Goal: Communication & Community: Answer question/provide support

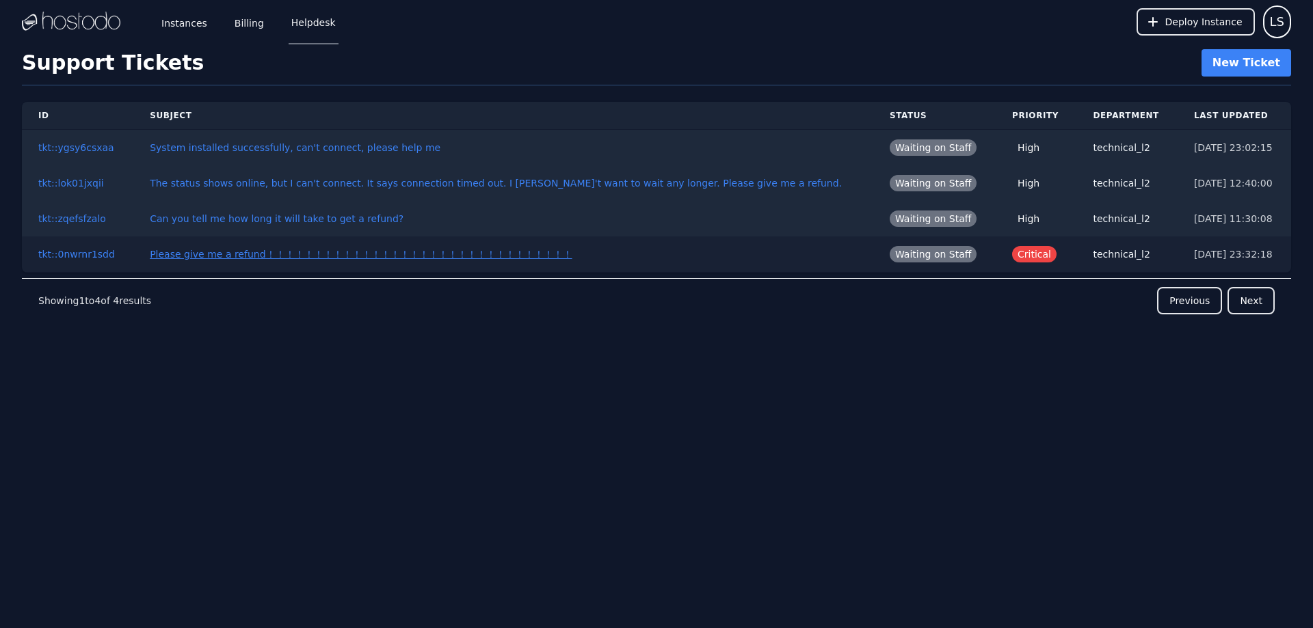
click at [468, 255] on link "Please give me a refund！！！！！！！！！！！！！！！！！！！！！！！！！！！！！！！！" at bounding box center [361, 254] width 422 height 11
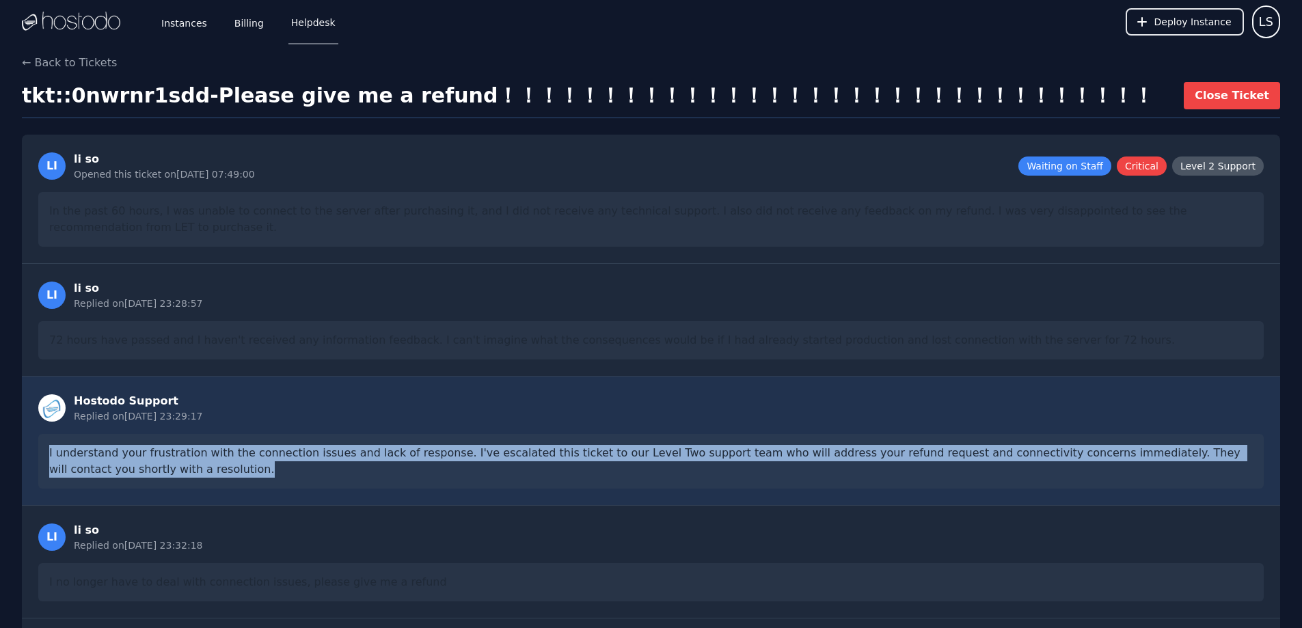
drag, startPoint x: 246, startPoint y: 476, endPoint x: 25, endPoint y: 434, distance: 225.4
click at [25, 434] on div "Hostodo Support Replied on [DATE] 23:29:17 I understand your frustration with t…" at bounding box center [651, 440] width 1259 height 129
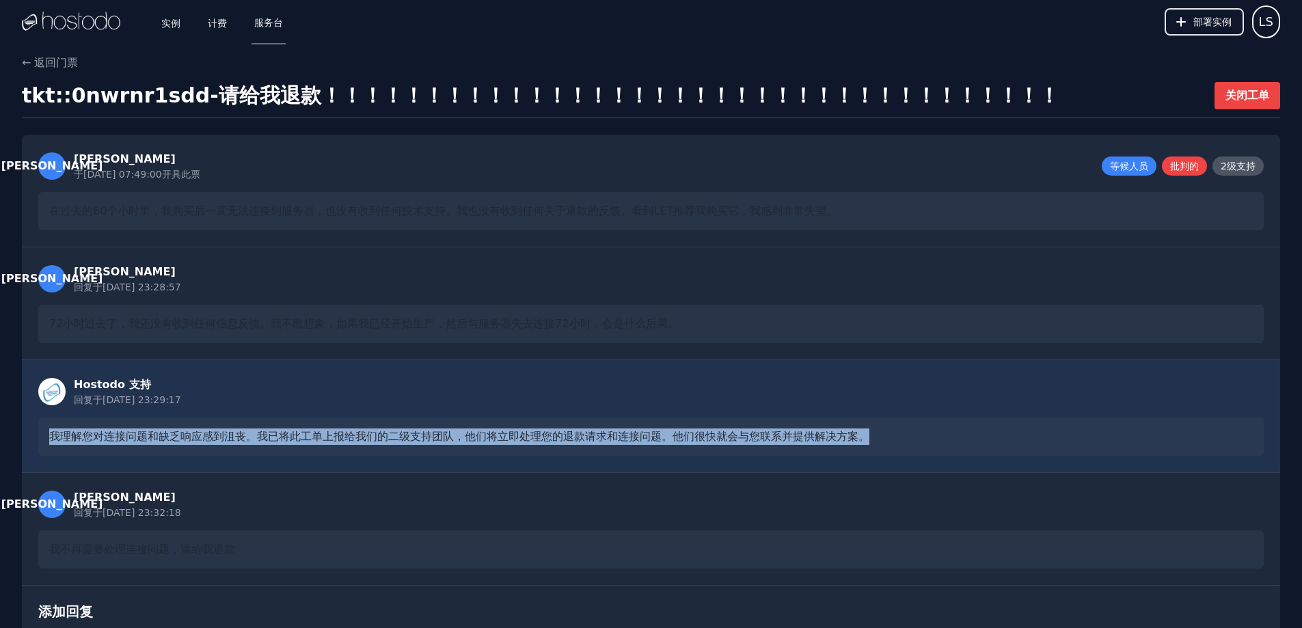
drag, startPoint x: 58, startPoint y: 440, endPoint x: 879, endPoint y: 425, distance: 821.2
click at [879, 425] on div "Hostodo 支持 回复于 [DATE] 23:29:17 我理解您对连接问题和缺乏响应感到沮丧。我已将此工单上报给我们的二级支持团队，他们将立即处理您的退…" at bounding box center [651, 416] width 1259 height 113
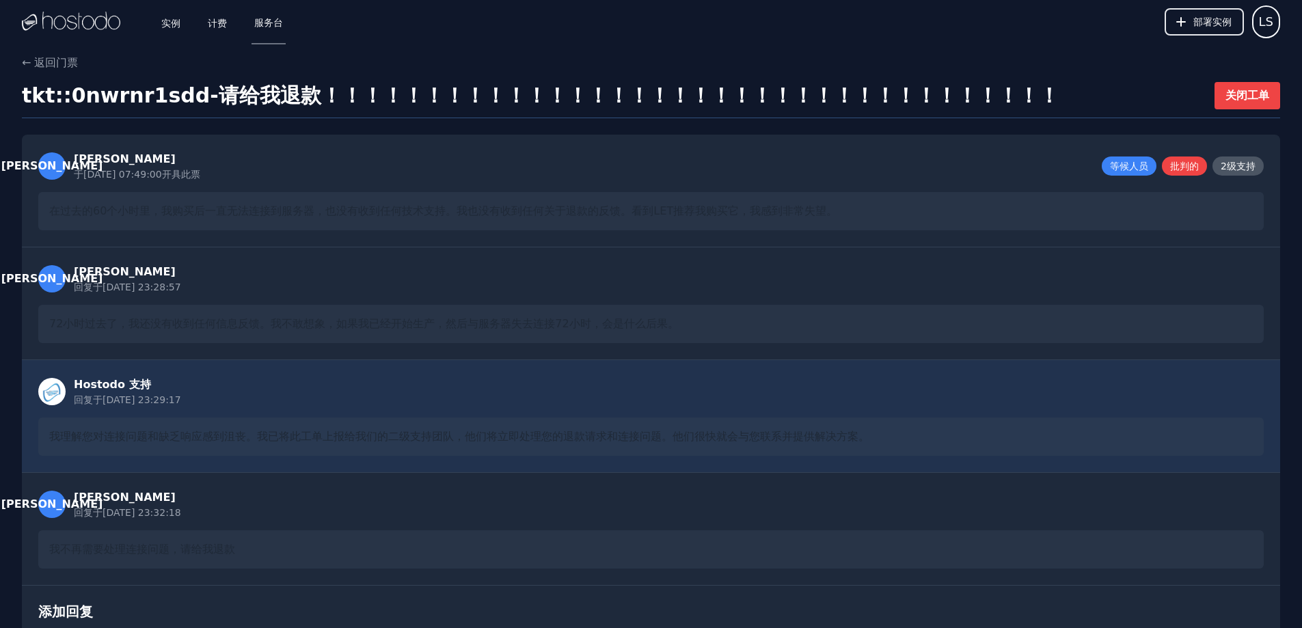
click at [704, 403] on div "Hostodo 支持 回复于 [DATE] 23:29:17" at bounding box center [651, 392] width 1226 height 30
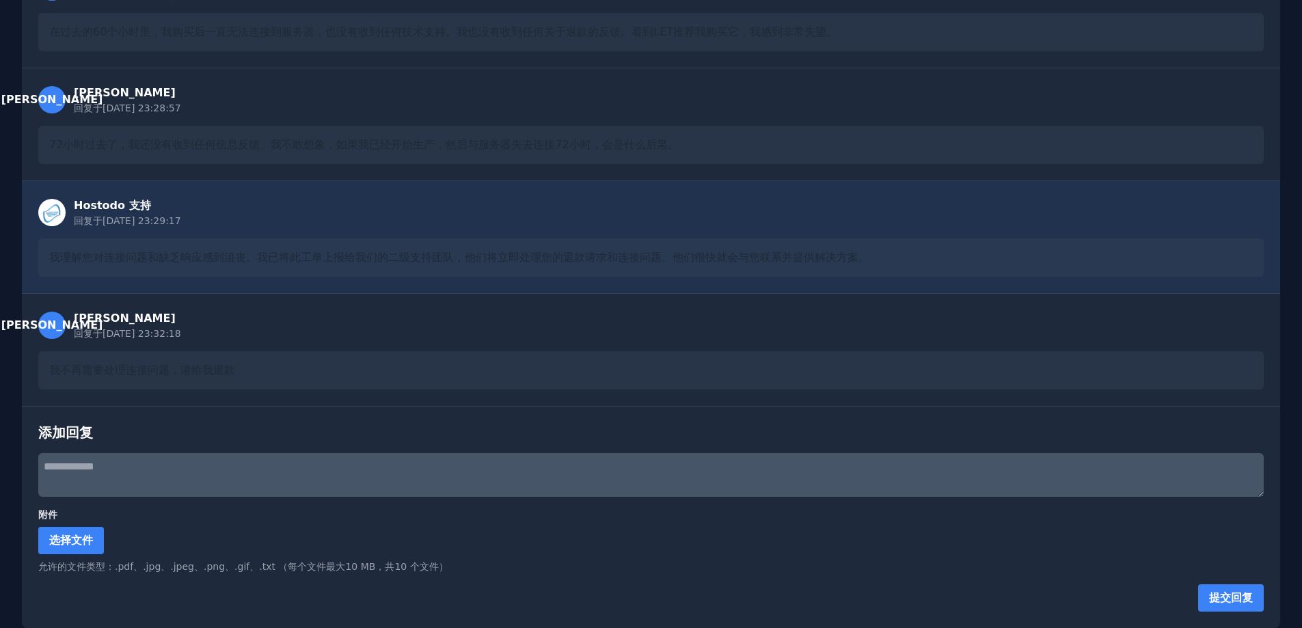
click at [157, 473] on textarea at bounding box center [651, 475] width 1226 height 44
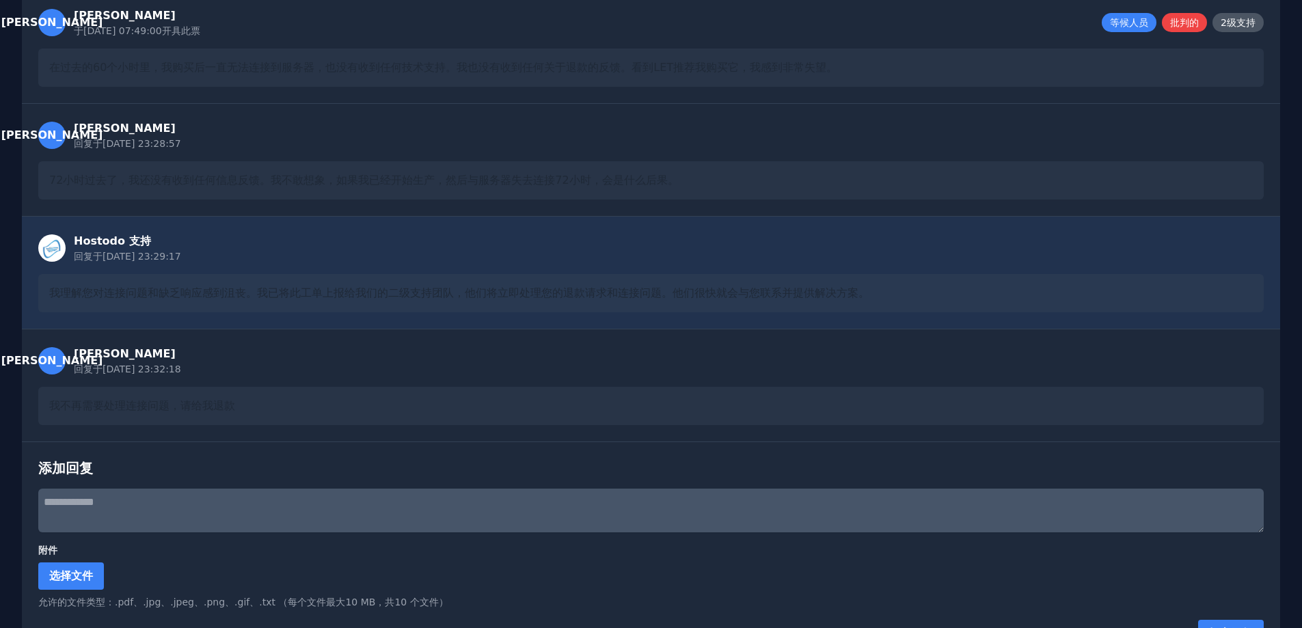
scroll to position [111, 0]
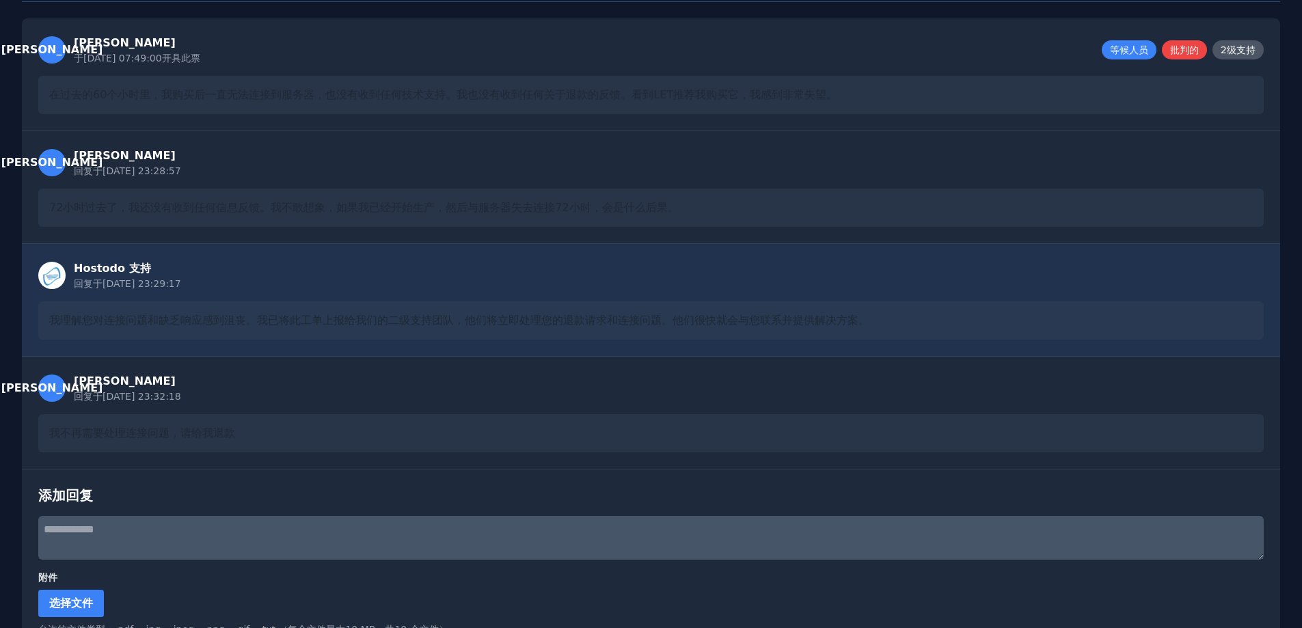
paste textarea "**********"
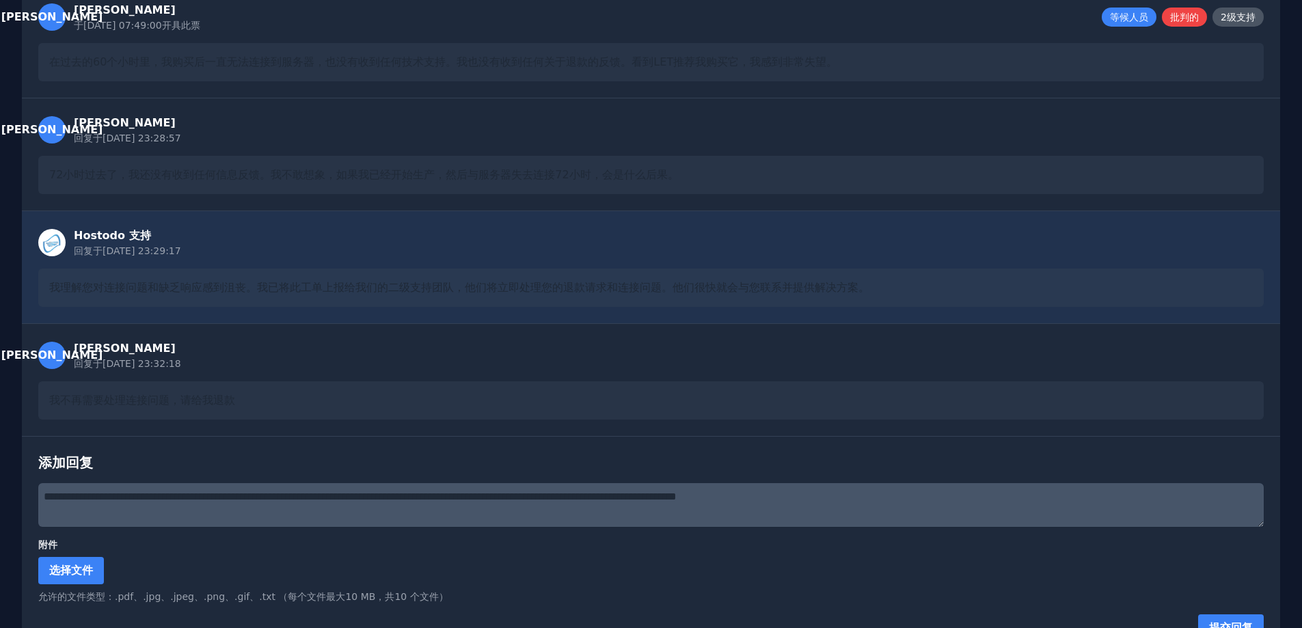
scroll to position [179, 0]
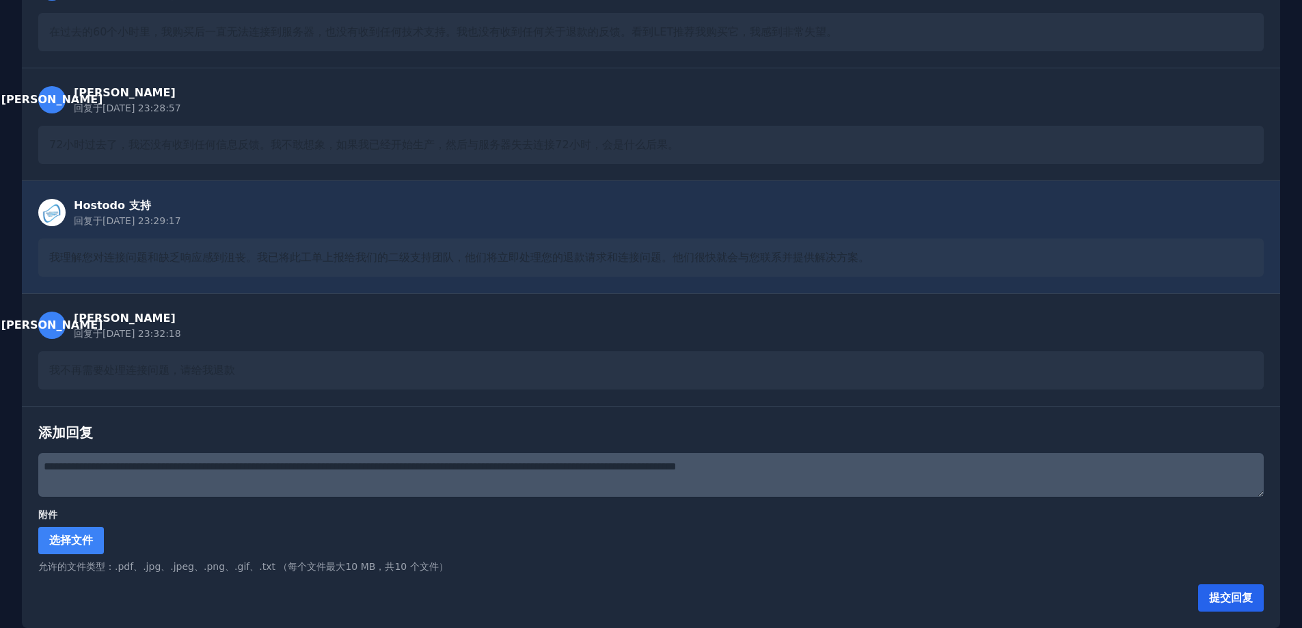
type textarea "**********"
click at [1242, 592] on font "提交回复" at bounding box center [1231, 597] width 44 height 13
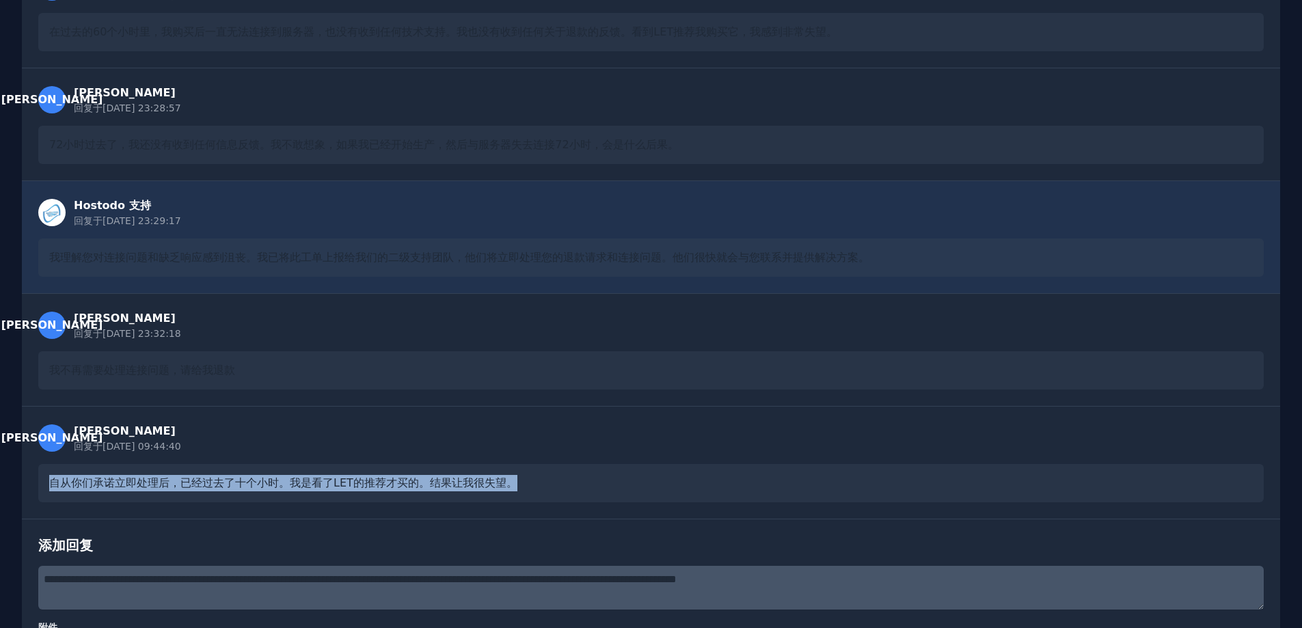
drag, startPoint x: 51, startPoint y: 480, endPoint x: 516, endPoint y: 474, distance: 464.9
click at [516, 474] on div "自从你们承诺立即处理后，已经过去了十个小时。我是看了LET的推荐才买的。结果让我很失望。" at bounding box center [651, 483] width 1226 height 38
click at [120, 479] on font "自从你们承诺立即处理后，已经过去了十个小时。我是看了LET的推荐才买的。结果让我很失望。" at bounding box center [283, 483] width 468 height 13
drag, startPoint x: 45, startPoint y: 481, endPoint x: 530, endPoint y: 481, distance: 484.7
click at [530, 481] on div "[PERSON_NAME] 回复于 [DATE] 09:44:40 自从你们承诺立即处理后，已经过去了十个小时。我是看了LET的推荐才买的。结果让我很失望。" at bounding box center [651, 462] width 1259 height 113
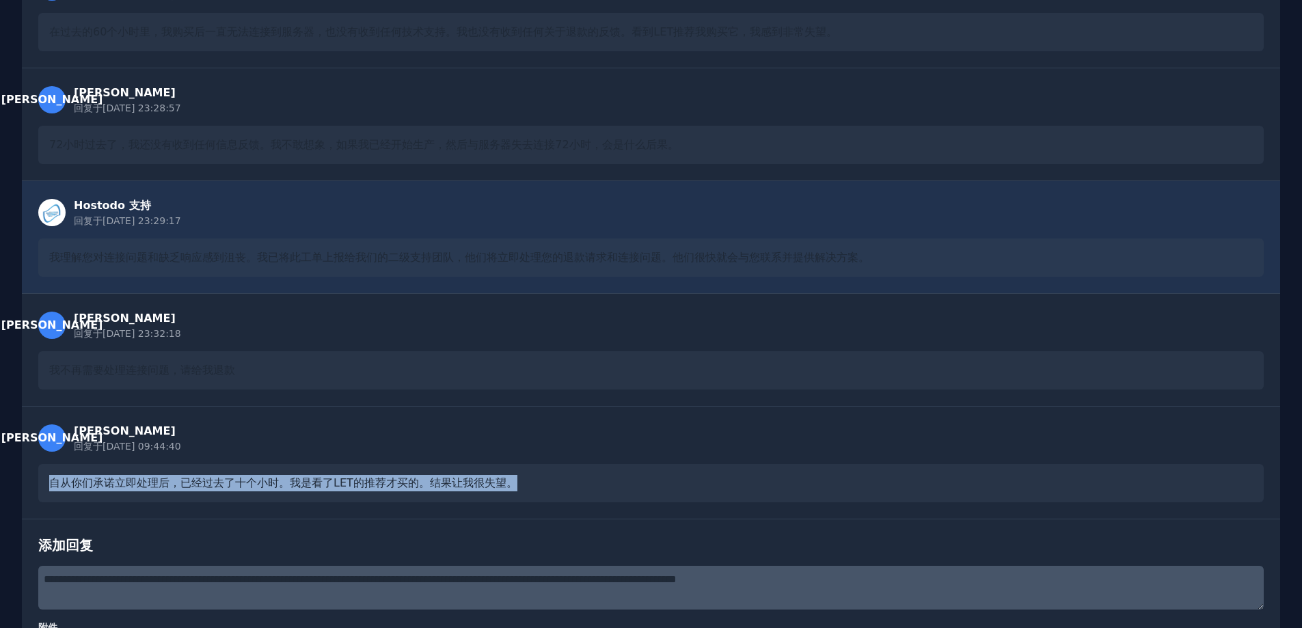
click at [326, 488] on font "自从你们承诺立即处理后，已经过去了十个小时。我是看了LET的推荐才买的。结果让我很失望。" at bounding box center [283, 483] width 468 height 13
drag, startPoint x: 287, startPoint y: 481, endPoint x: 540, endPoint y: 481, distance: 253.0
click at [540, 481] on div "自从你们承诺立即处理后，已经过去了十个小时。我是看了LET的推荐才买的。结果让我很失望。" at bounding box center [651, 483] width 1226 height 38
click at [560, 475] on div "自从你们承诺立即处理后，已经过去了十个小时。我是看了LET的推荐才买的。结果让我很失望。" at bounding box center [651, 483] width 1226 height 38
